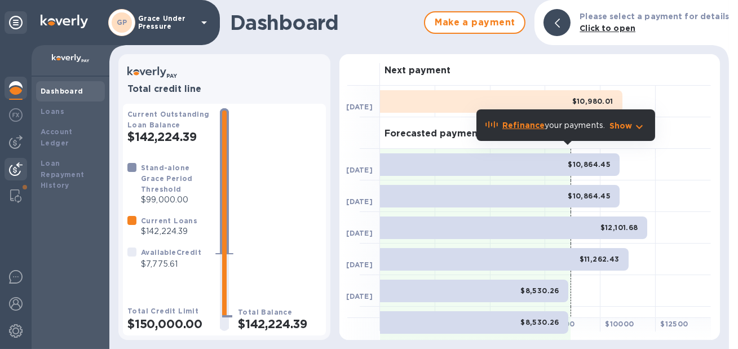
click at [13, 168] on img at bounding box center [16, 169] width 14 height 14
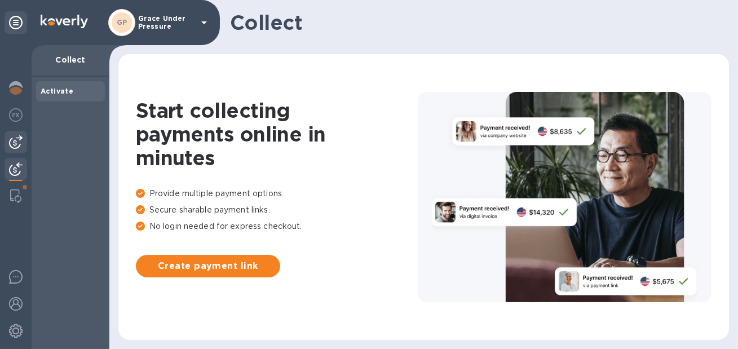
click at [11, 145] on img at bounding box center [16, 142] width 14 height 14
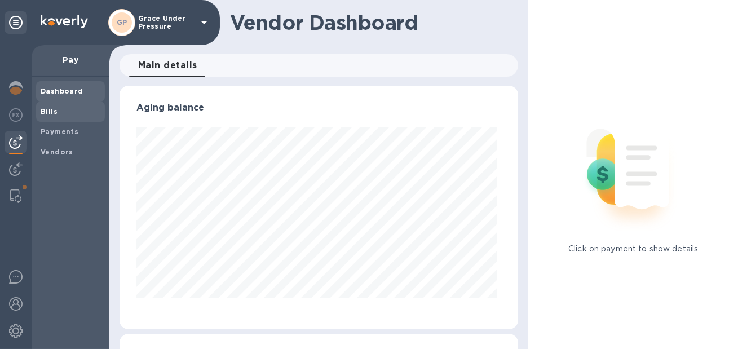
scroll to position [244, 395]
click at [48, 109] on b "Bills" at bounding box center [49, 111] width 17 height 8
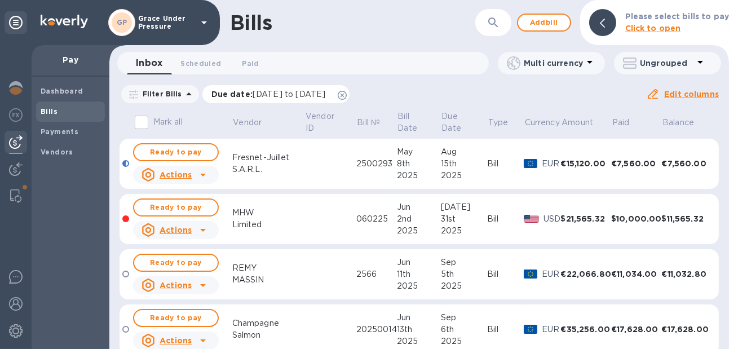
click at [347, 96] on icon at bounding box center [342, 95] width 9 height 9
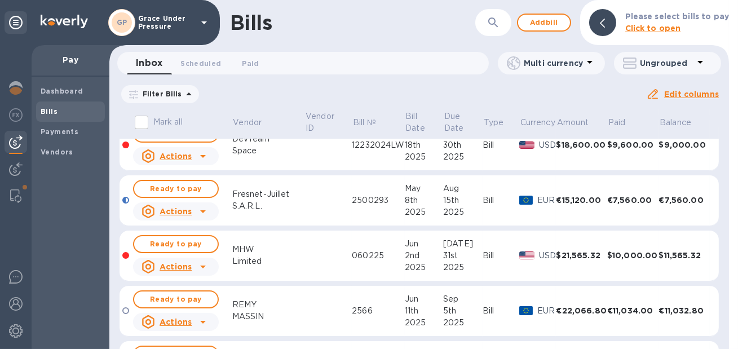
scroll to position [74, 0]
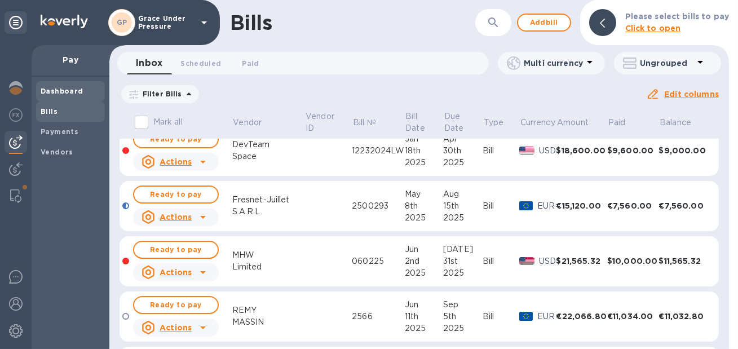
click at [67, 92] on b "Dashboard" at bounding box center [62, 91] width 43 height 8
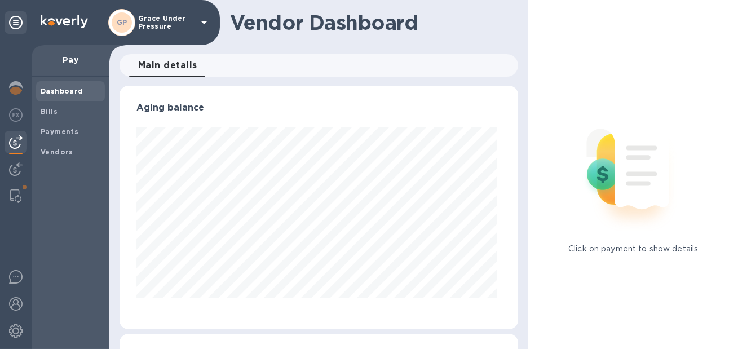
scroll to position [244, 395]
click at [12, 89] on img at bounding box center [16, 88] width 14 height 14
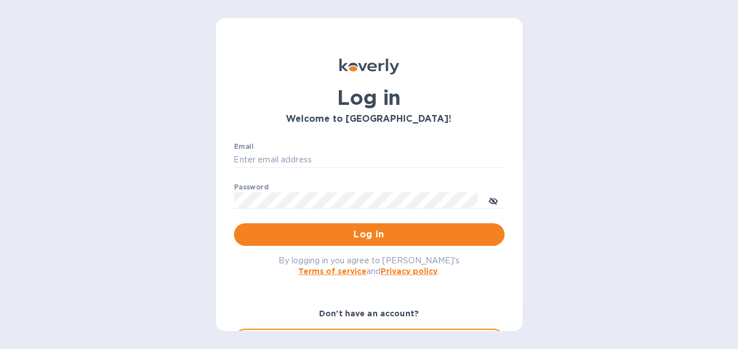
type input "[PERSON_NAME][EMAIL_ADDRESS][DOMAIN_NAME]"
